Goal: Task Accomplishment & Management: Use online tool/utility

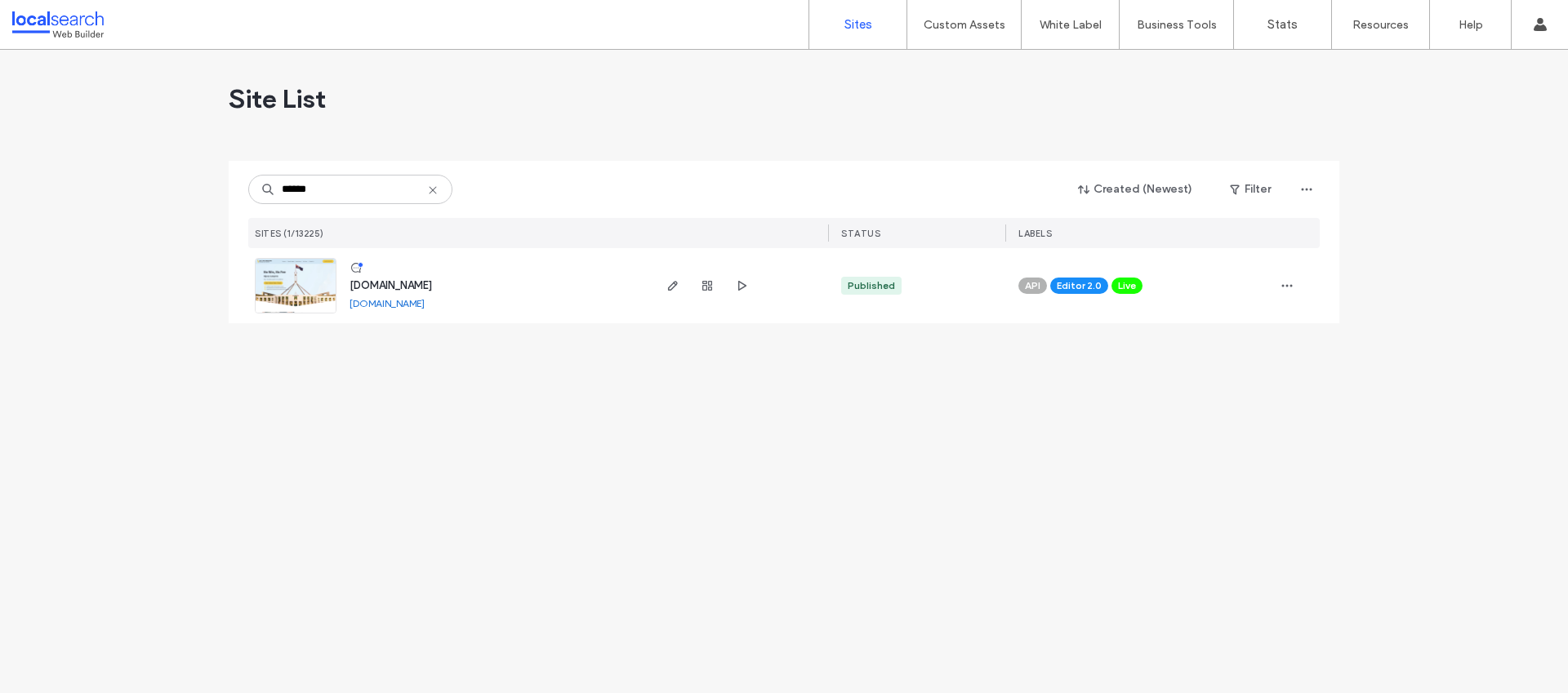
type input "******"
click at [432, 286] on span "[DOMAIN_NAME]" at bounding box center [390, 285] width 82 height 12
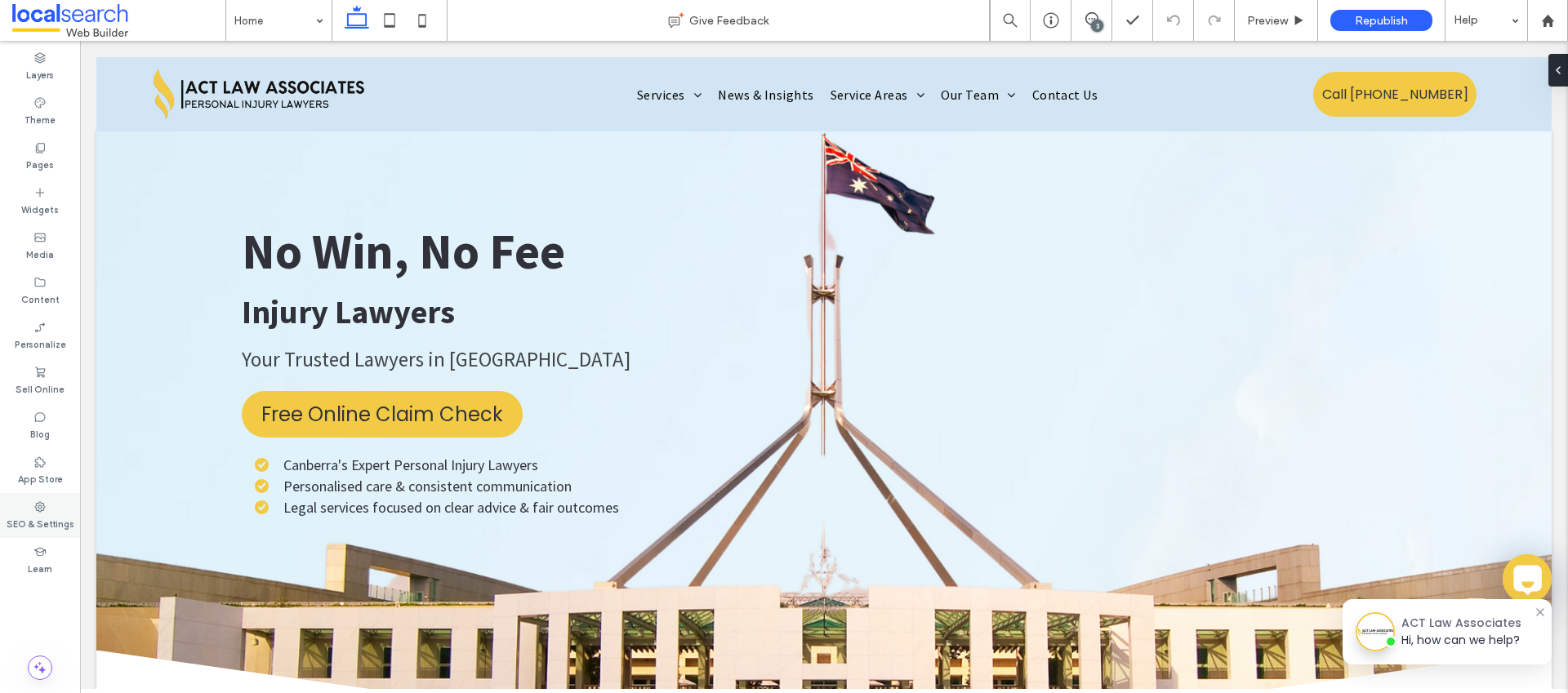
click at [55, 523] on label "SEO & Settings" at bounding box center [40, 523] width 68 height 18
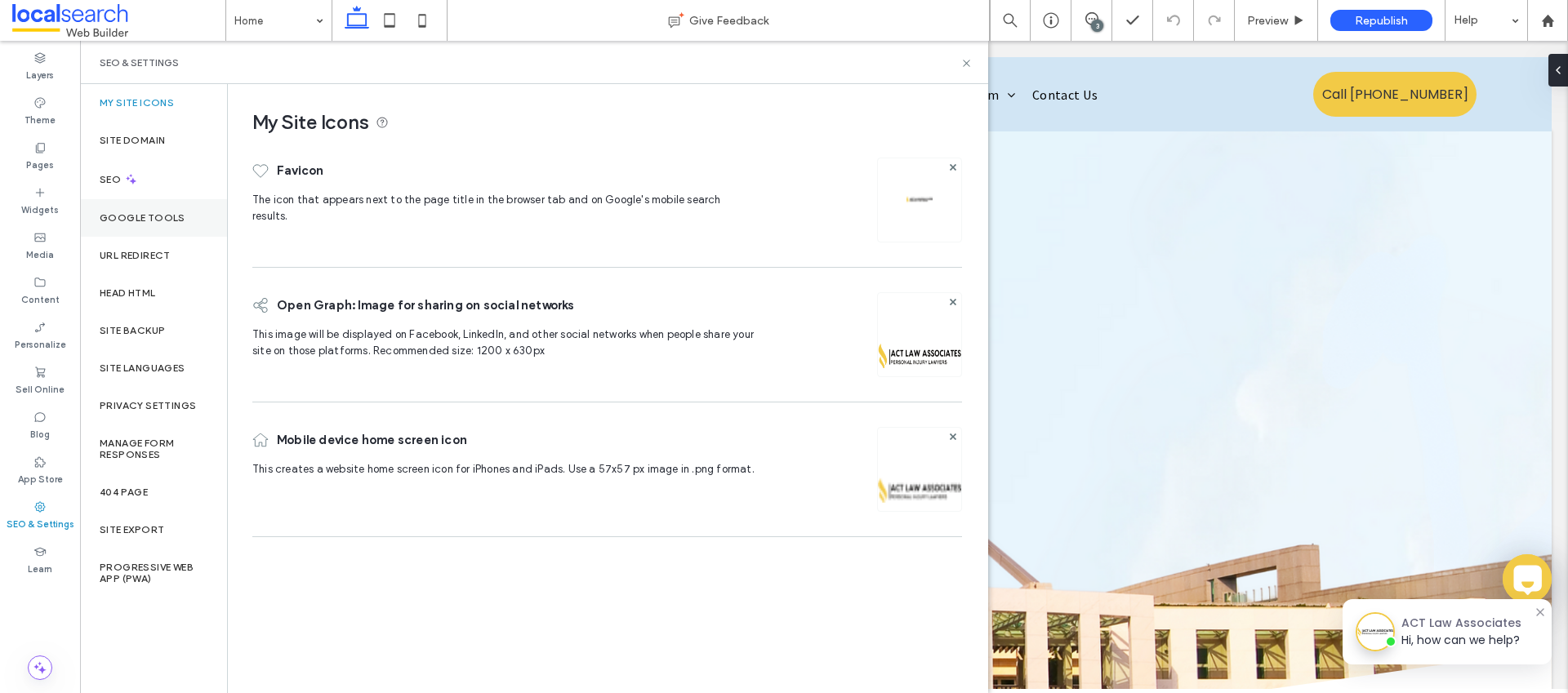
click at [139, 221] on label "Google Tools" at bounding box center [142, 218] width 86 height 11
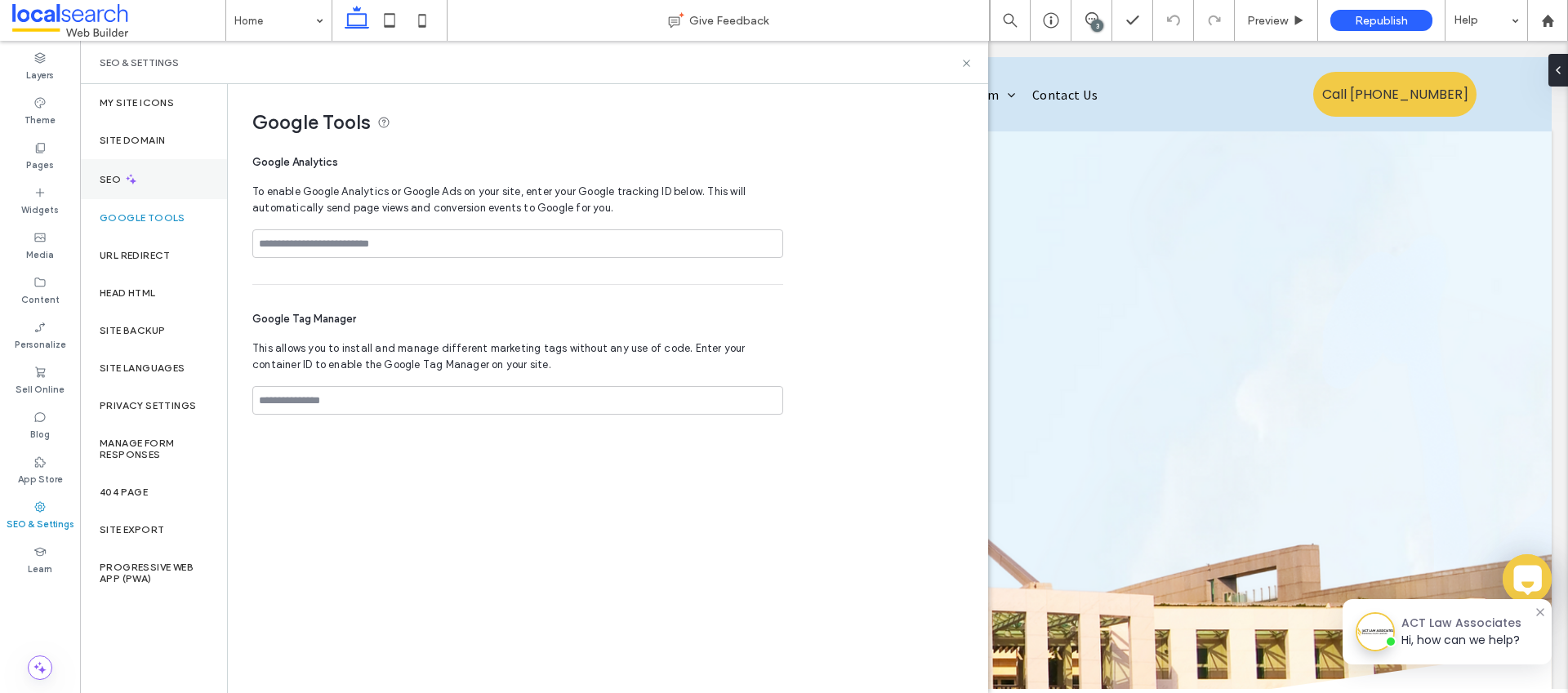
click at [120, 178] on label "SEO" at bounding box center [112, 179] width 25 height 11
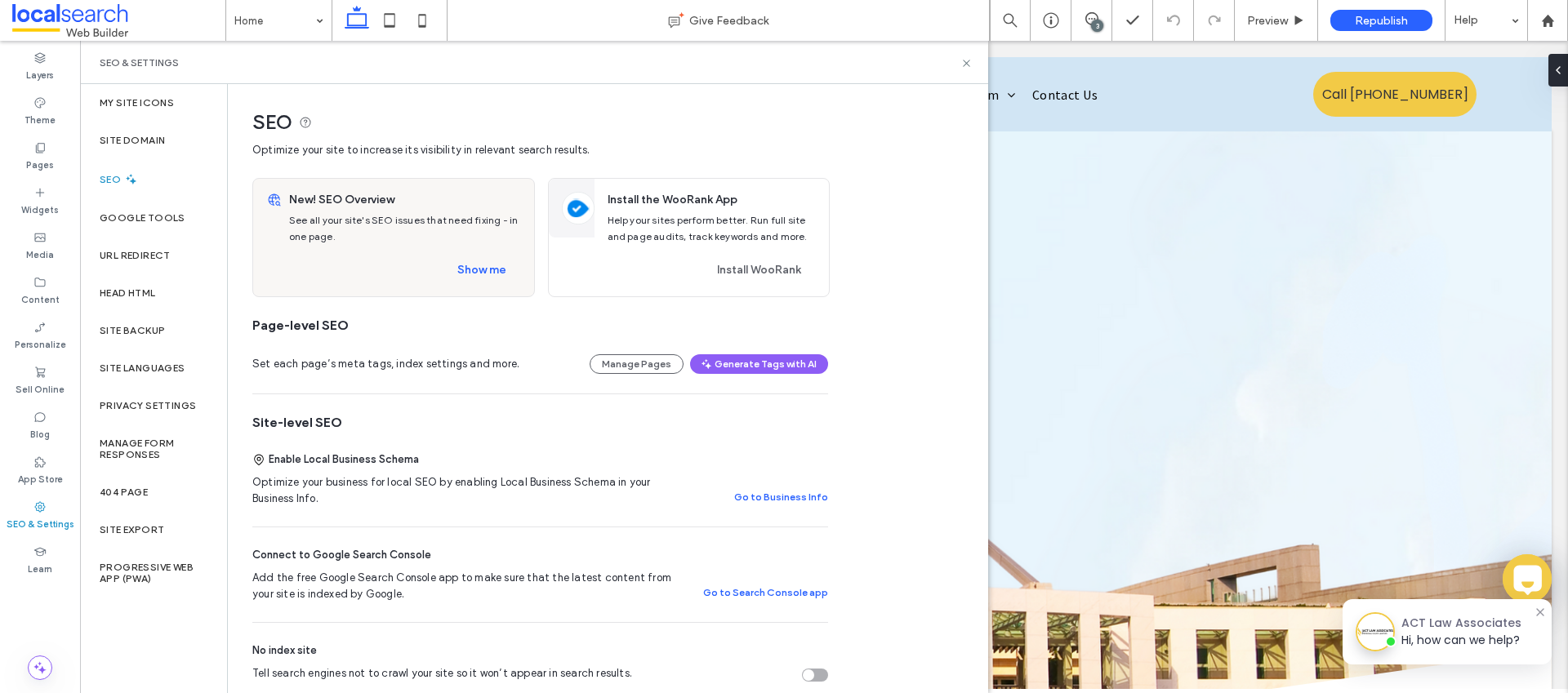
scroll to position [827, 0]
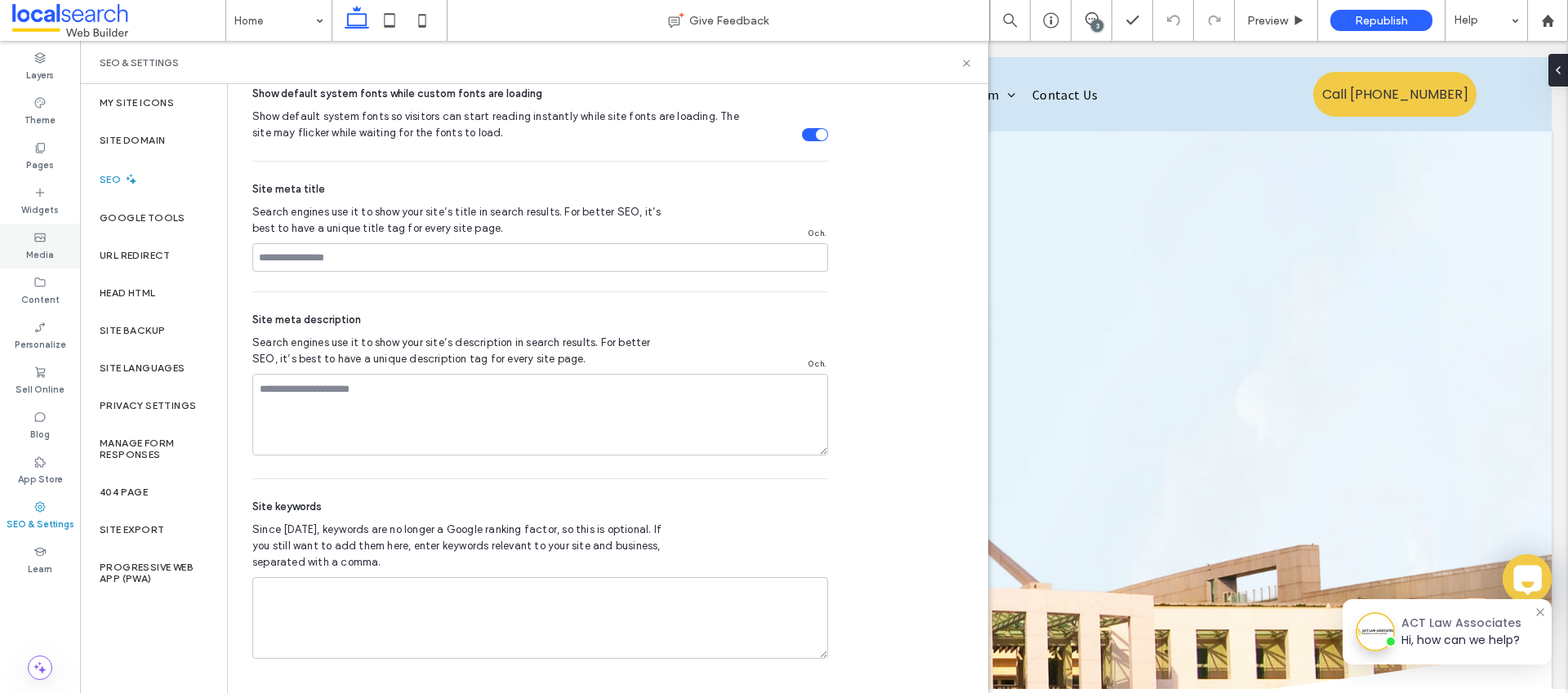
click at [36, 247] on label "Media" at bounding box center [40, 253] width 27 height 18
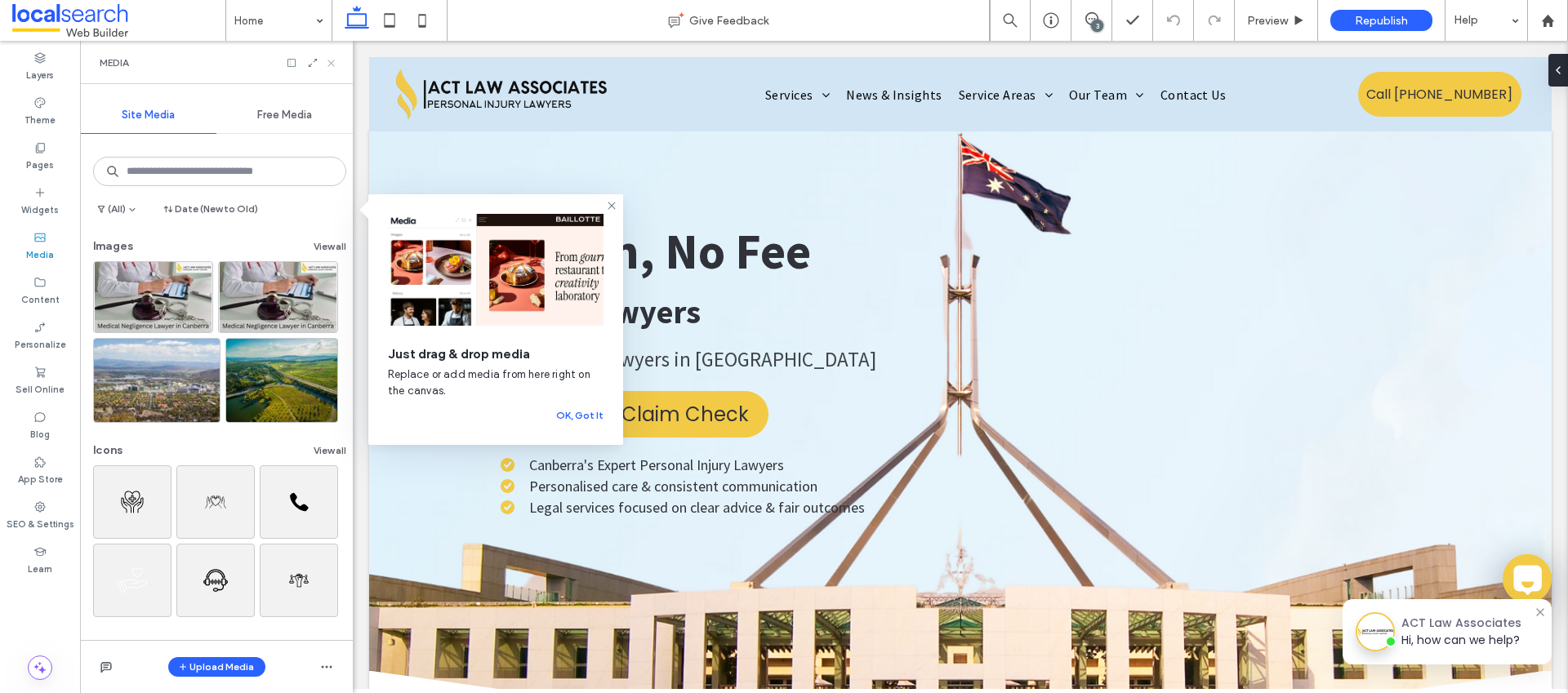
drag, startPoint x: 330, startPoint y: 60, endPoint x: 174, endPoint y: 598, distance: 560.2
click at [330, 60] on use at bounding box center [330, 63] width 6 height 6
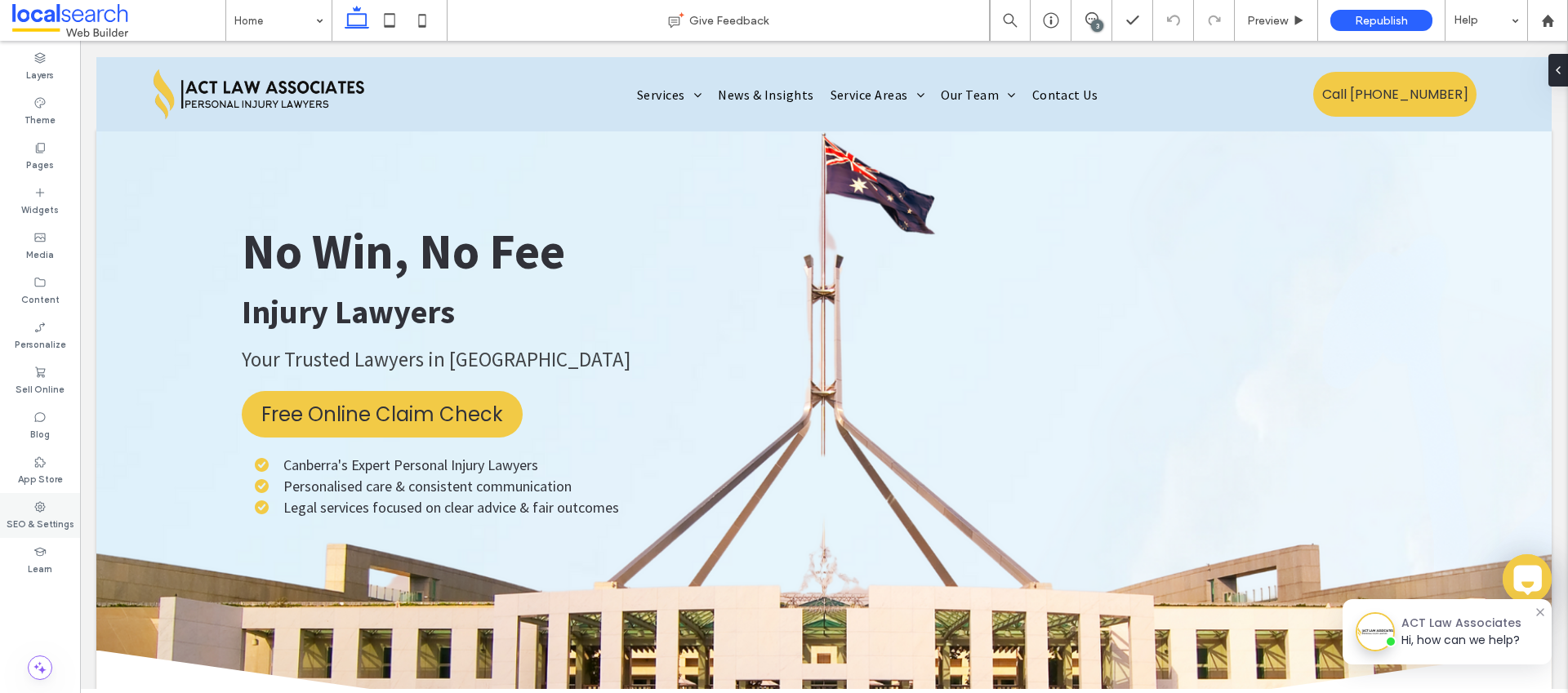
click at [44, 516] on label "SEO & Settings" at bounding box center [40, 523] width 68 height 18
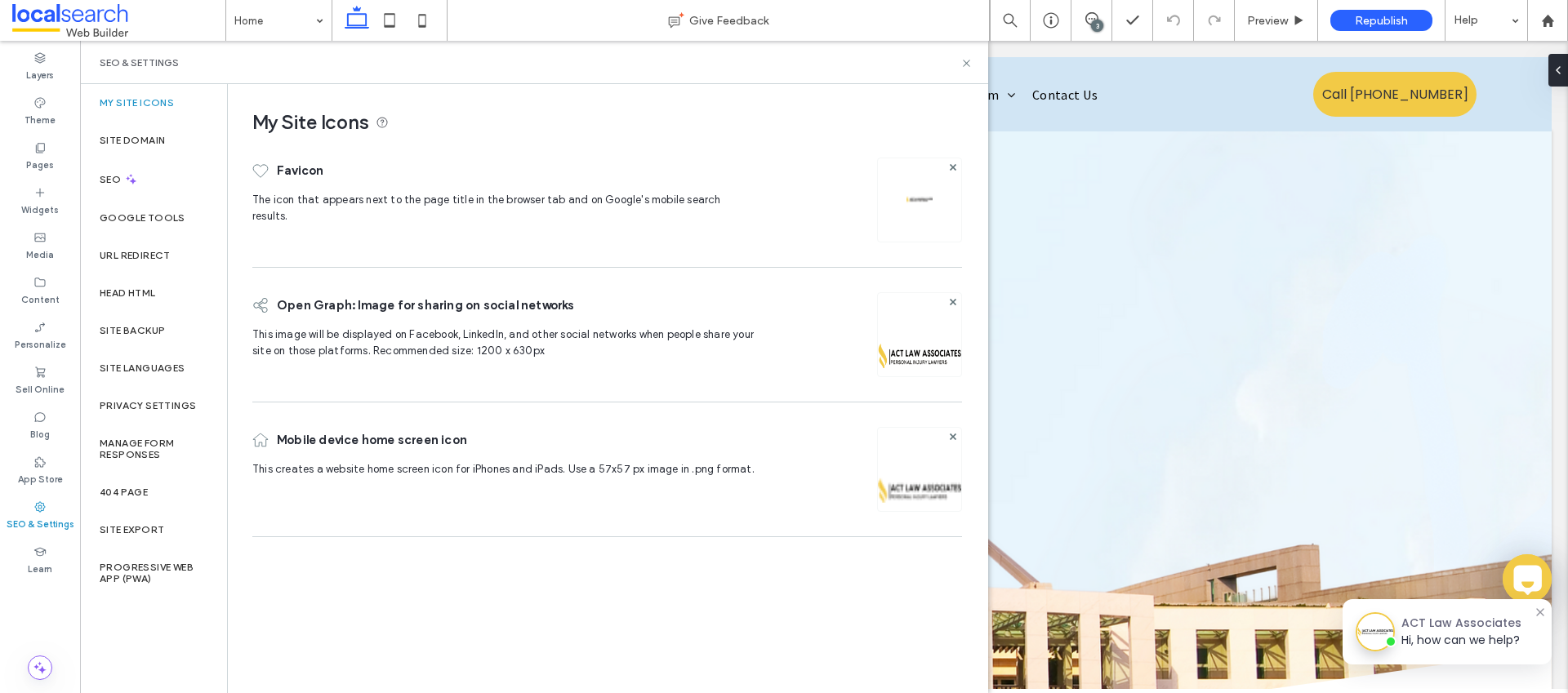
click at [261, 616] on div "My Site Icons Favicon The icon that appears next to the page title in the brows…" at bounding box center [607, 388] width 758 height 607
click at [968, 60] on icon at bounding box center [967, 64] width 12 height 12
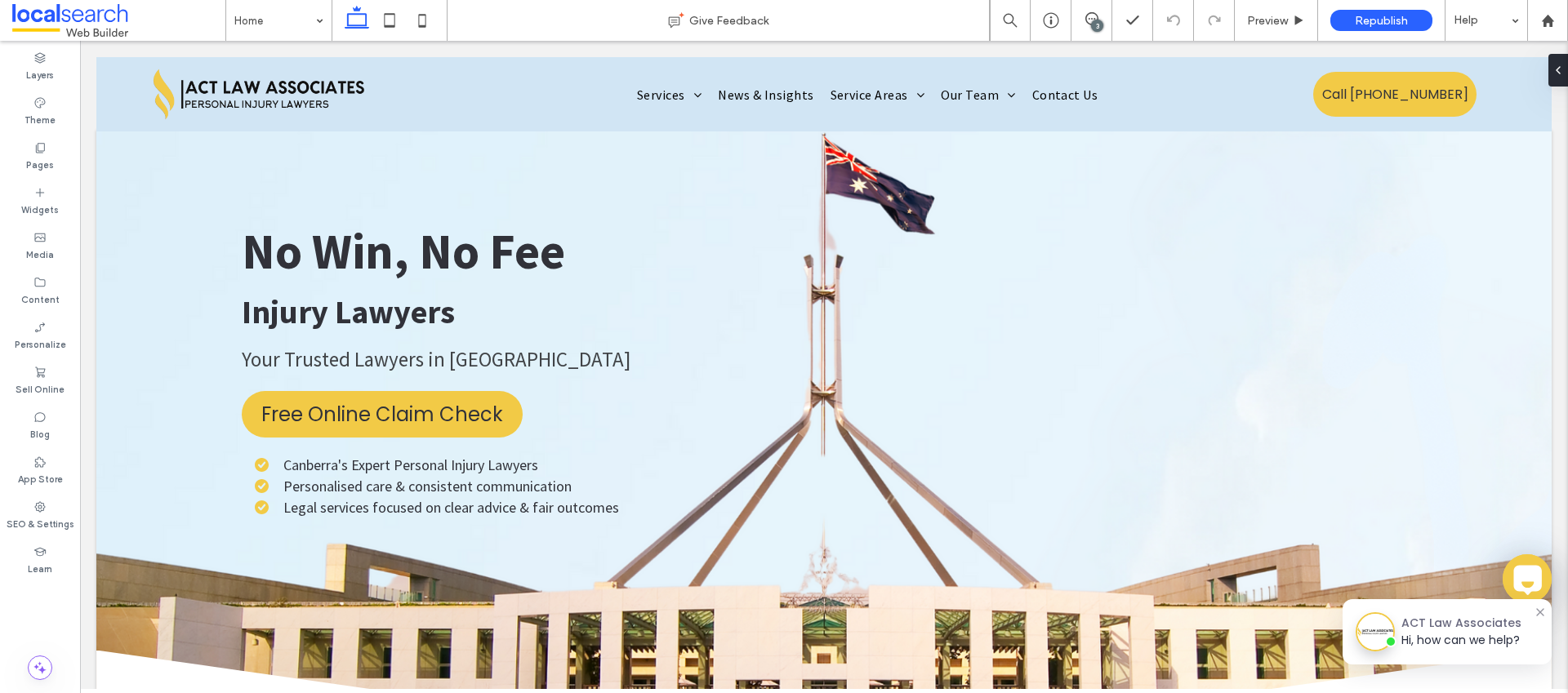
click at [187, 19] on span at bounding box center [118, 20] width 213 height 33
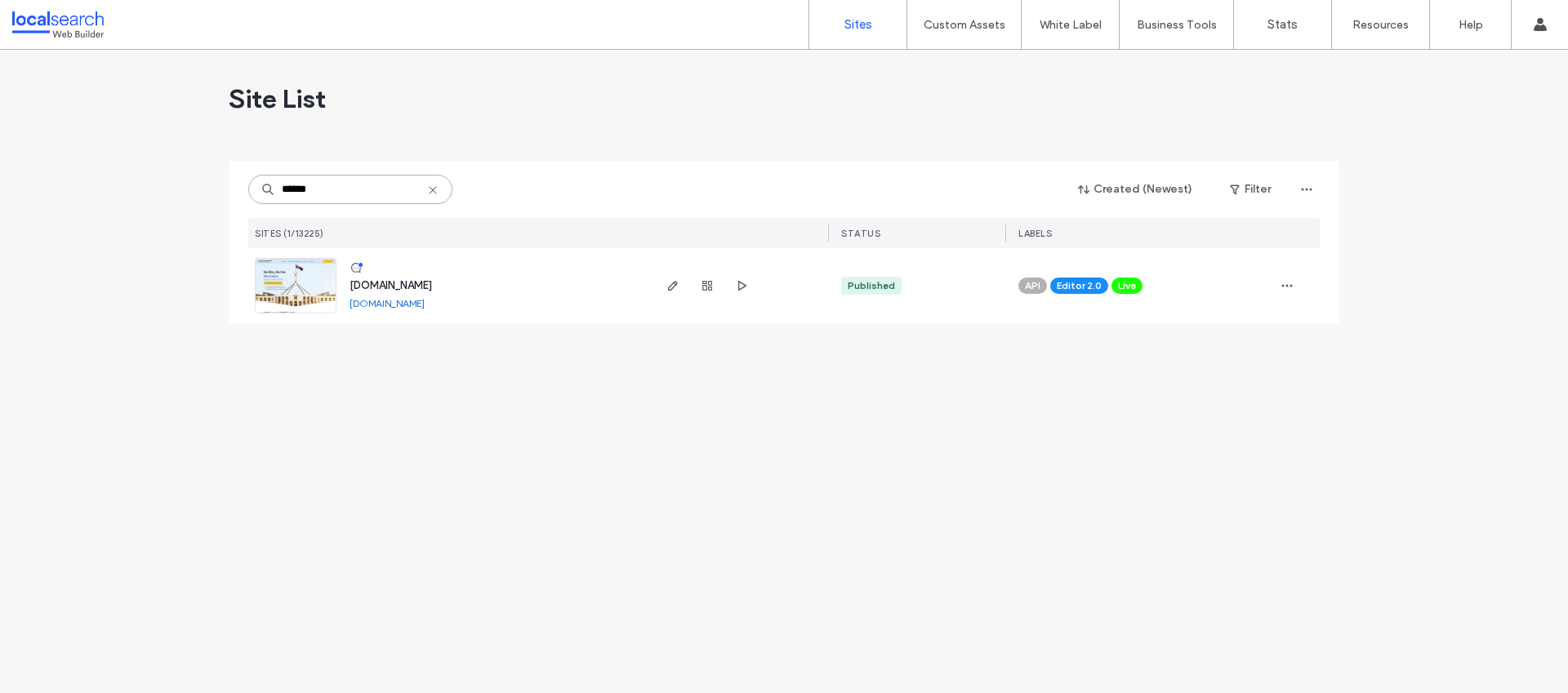
type input "******"
click at [432, 287] on span "[DOMAIN_NAME]" at bounding box center [390, 285] width 82 height 12
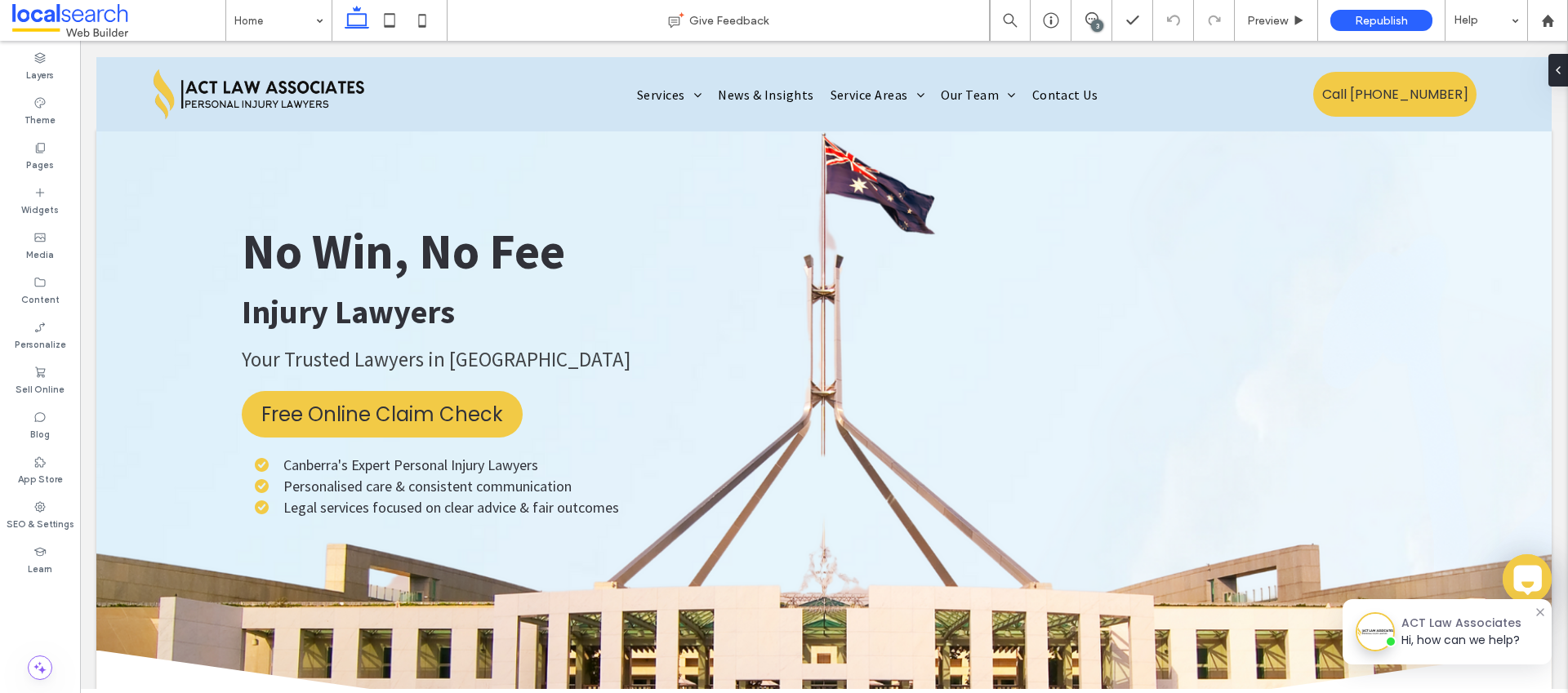
click at [1534, 610] on div at bounding box center [1540, 612] width 13 height 13
